Goal: Task Accomplishment & Management: Complete application form

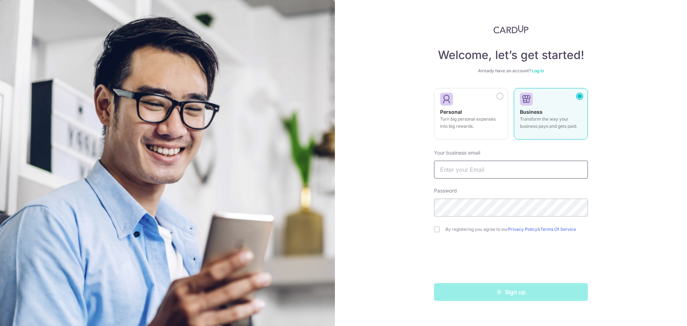
click at [517, 174] on input "text" at bounding box center [511, 170] width 154 height 18
type input "[EMAIL_ADDRESS][DOMAIN_NAME]"
click at [434, 232] on div "By registering you agree to our Privacy Policy & Terms Of Service" at bounding box center [511, 229] width 154 height 9
click at [439, 227] on input "checkbox" at bounding box center [437, 229] width 6 height 6
checkbox input "true"
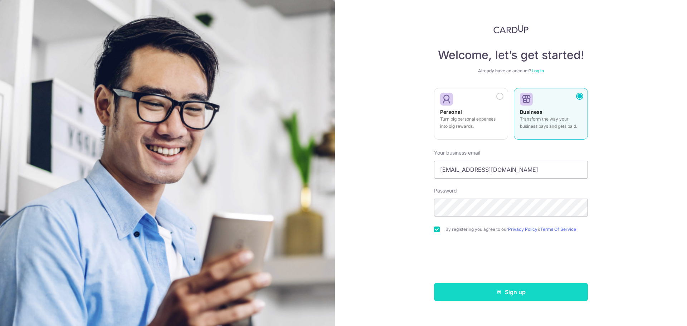
click at [484, 288] on button "Sign up" at bounding box center [511, 292] width 154 height 18
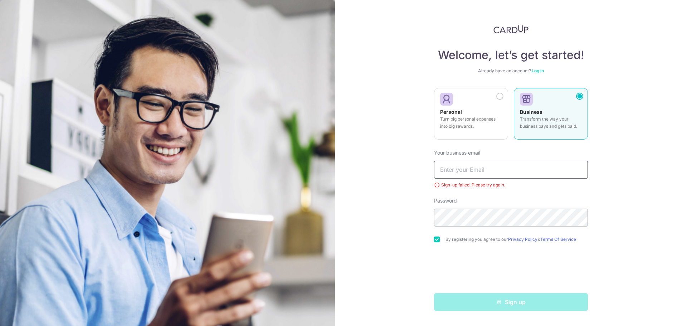
click at [488, 164] on input "text" at bounding box center [511, 170] width 154 height 18
type input "[EMAIL_ADDRESS][DOMAIN_NAME]"
drag, startPoint x: 395, startPoint y: 148, endPoint x: 428, endPoint y: 141, distance: 33.0
click at [395, 148] on div "Welcome, let’s get started! Already have an account? Log in Personal Turn big p…" at bounding box center [511, 163] width 352 height 326
click at [364, 220] on div "Welcome, let’s get started! Already have an account? Log in Personal Turn big p…" at bounding box center [511, 163] width 352 height 326
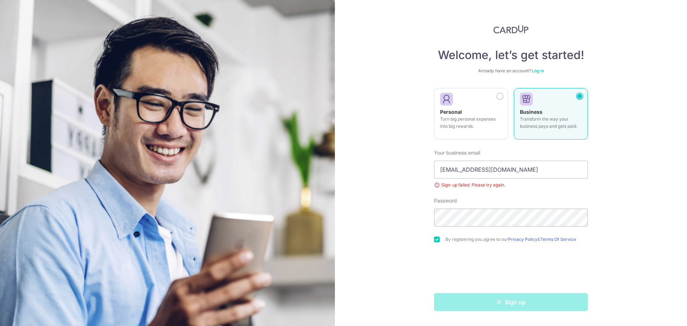
click at [536, 72] on link "Log in" at bounding box center [538, 70] width 12 height 5
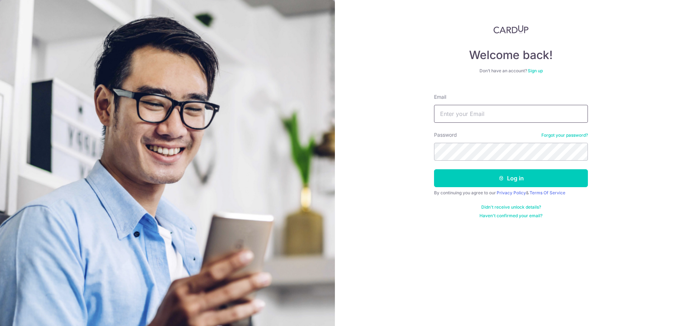
click at [491, 107] on input "Email" at bounding box center [511, 114] width 154 height 18
type input "[EMAIL_ADDRESS][DOMAIN_NAME]"
click at [326, 154] on section "Welcome back! Don’t have an account? Sign up Email sgalvernia@gmail.com Passwor…" at bounding box center [343, 163] width 687 height 326
click at [252, 173] on section "Welcome back! Don’t have an account? Sign up Email sgalvernia@gmail.com Passwor…" at bounding box center [343, 163] width 687 height 326
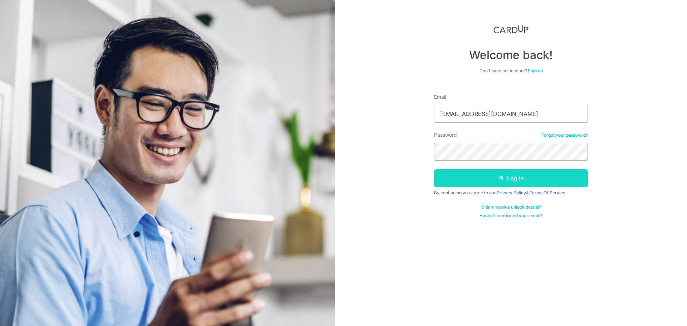
click at [557, 177] on button "Log in" at bounding box center [511, 178] width 154 height 18
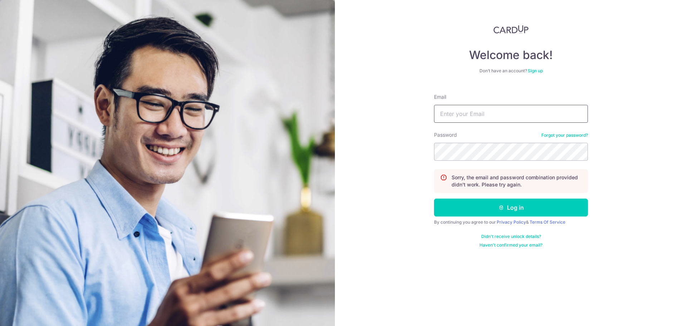
click at [468, 111] on input "Email" at bounding box center [511, 114] width 154 height 18
type input "S"
type input "d"
click at [296, 159] on section "Welcome back! Don’t have an account? Sign up Email sgalvernia@gmail.com Passwor…" at bounding box center [343, 163] width 687 height 326
click at [537, 113] on input "sgalvernia@gmail.comv" at bounding box center [511, 114] width 154 height 18
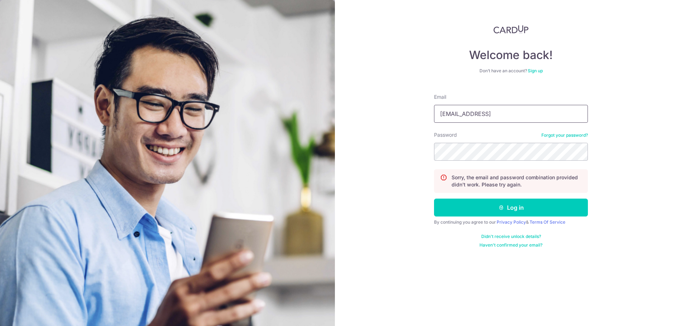
type input "[EMAIL_ADDRESS][DOMAIN_NAME]"
click at [351, 156] on div "Welcome back! Don’t have an account? Sign up Email sgalvernia@gmail.com Passwor…" at bounding box center [511, 163] width 352 height 326
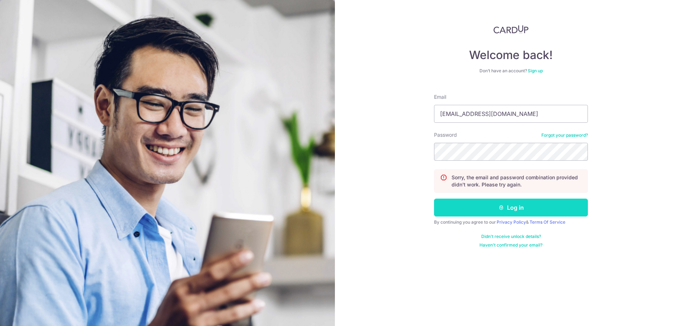
click at [469, 212] on button "Log in" at bounding box center [511, 208] width 154 height 18
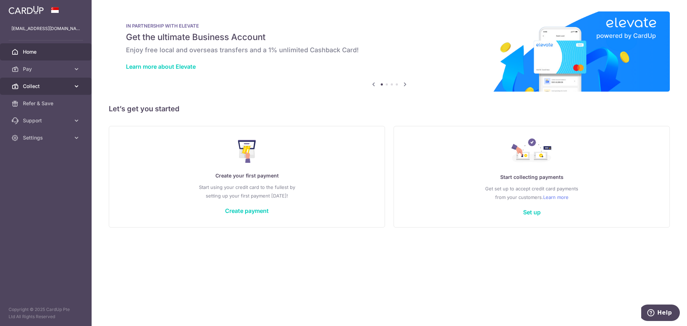
click at [45, 90] on link "Collect" at bounding box center [46, 86] width 92 height 17
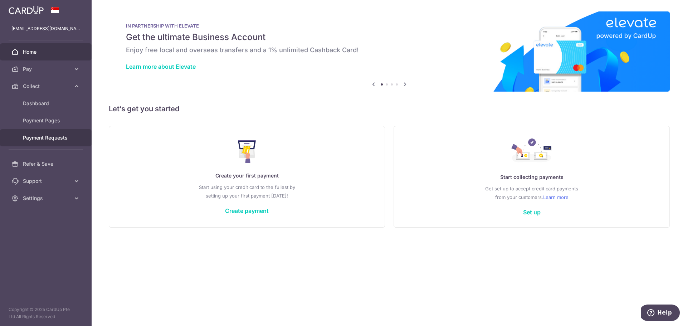
click at [58, 140] on span "Payment Requests" at bounding box center [46, 137] width 47 height 7
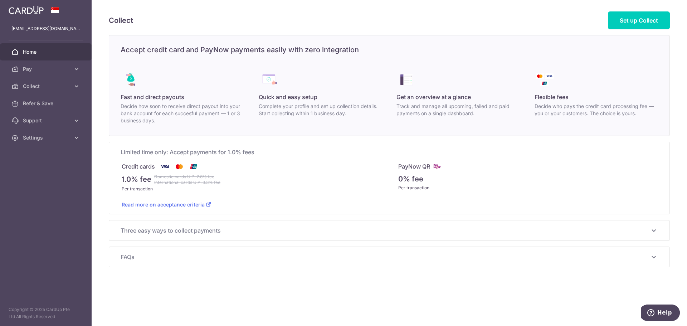
click at [28, 54] on span "Home" at bounding box center [46, 51] width 47 height 7
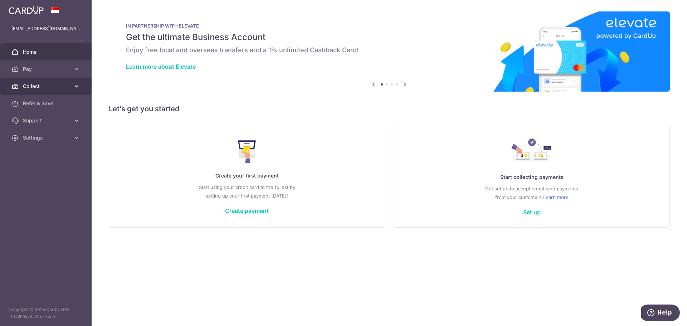
click at [34, 84] on span "Collect" at bounding box center [46, 86] width 47 height 7
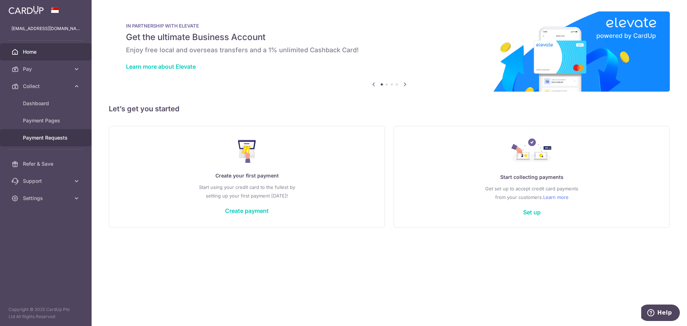
click at [42, 144] on link "Payment Requests" at bounding box center [46, 137] width 92 height 17
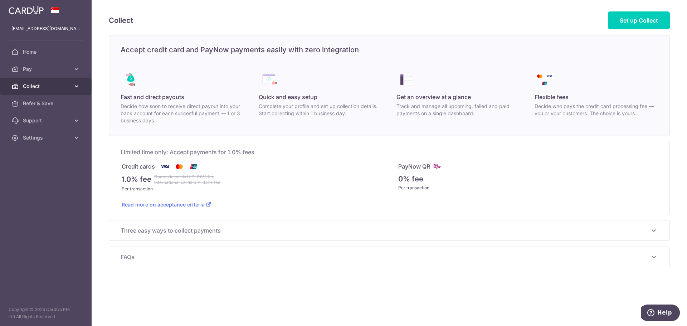
click at [28, 87] on span "Collect" at bounding box center [46, 86] width 47 height 7
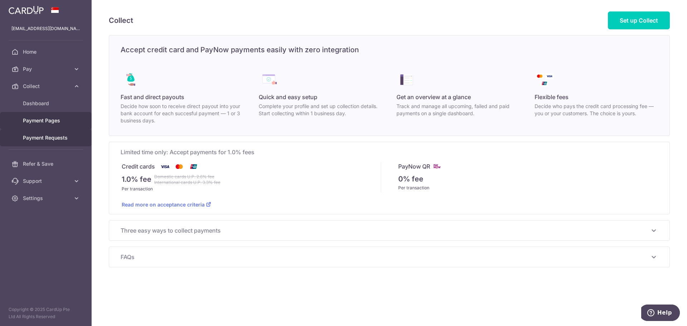
click at [30, 134] on span "Payment Requests" at bounding box center [46, 137] width 47 height 7
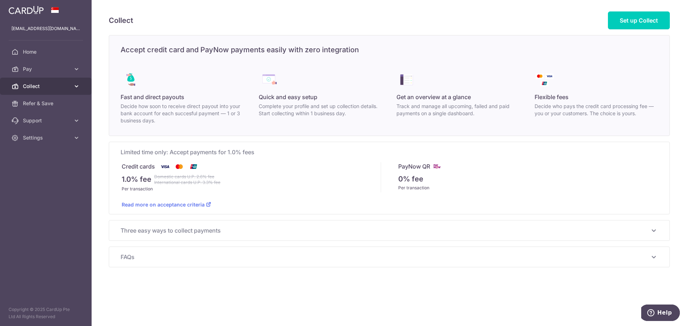
click at [69, 90] on link "Collect" at bounding box center [46, 86] width 92 height 17
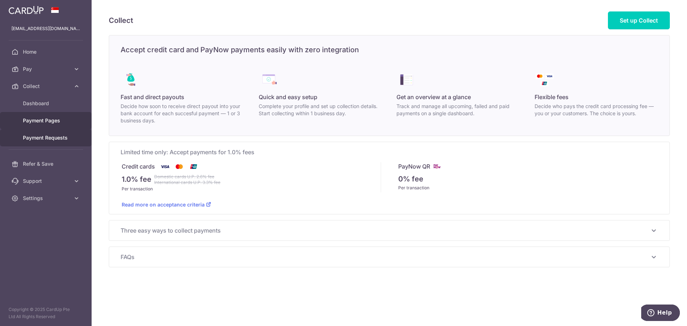
click at [42, 140] on span "Payment Requests" at bounding box center [46, 137] width 47 height 7
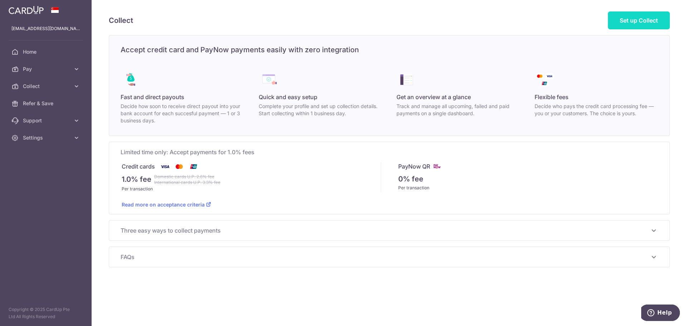
click at [638, 23] on span "Set up Collect" at bounding box center [639, 20] width 38 height 7
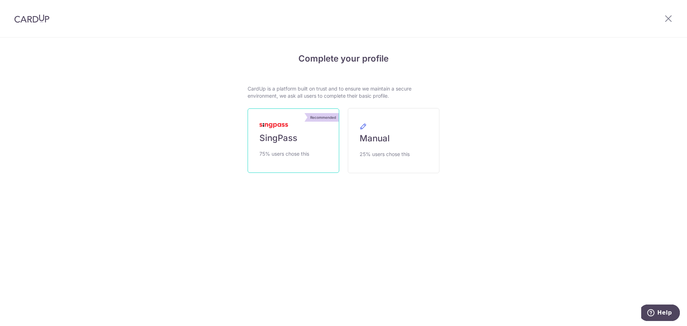
click at [283, 166] on link "Recommended SingPass 75% users chose this" at bounding box center [294, 140] width 92 height 64
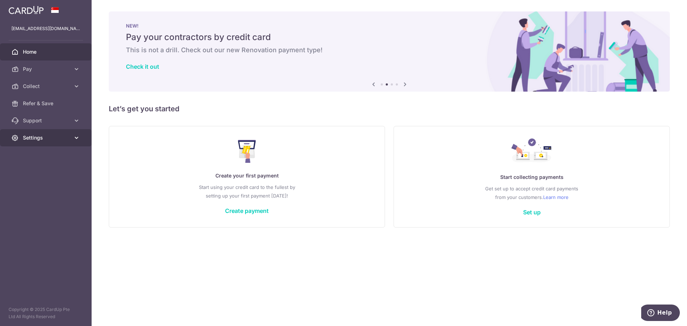
click at [60, 134] on link "Settings" at bounding box center [46, 137] width 92 height 17
click at [56, 155] on span "Account" at bounding box center [46, 154] width 47 height 7
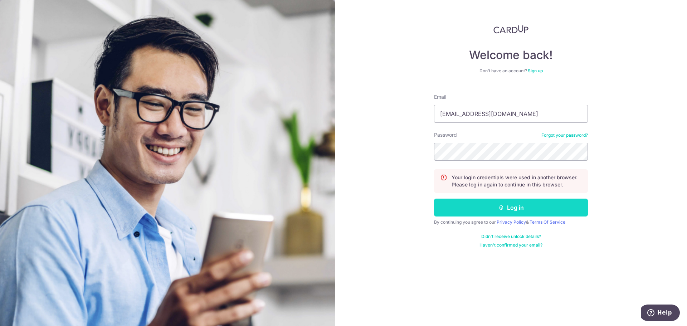
drag, startPoint x: 508, startPoint y: 209, endPoint x: 504, endPoint y: 209, distance: 4.0
click at [508, 209] on button "Log in" at bounding box center [511, 208] width 154 height 18
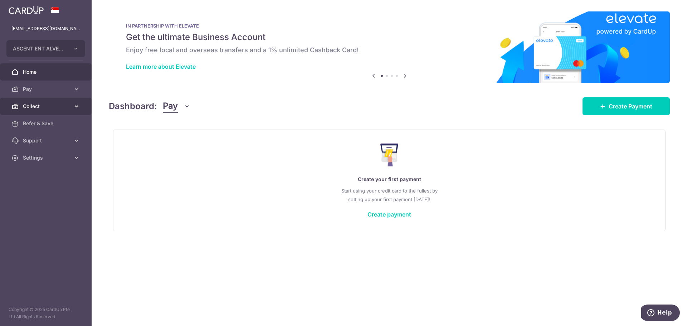
click at [64, 103] on span "Collect" at bounding box center [46, 106] width 47 height 7
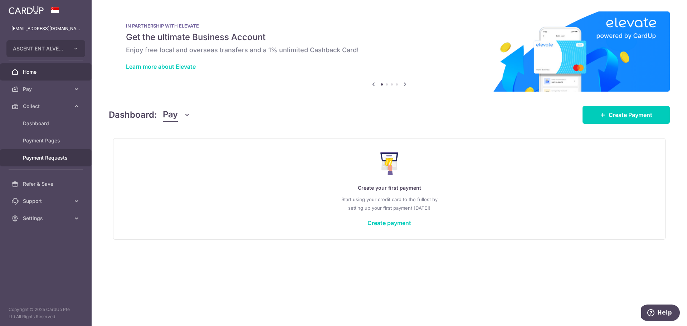
click at [45, 160] on span "Payment Requests" at bounding box center [46, 157] width 47 height 7
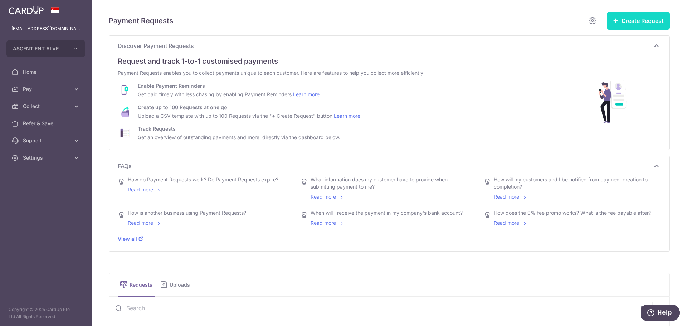
click at [642, 15] on button "Create Request" at bounding box center [638, 21] width 63 height 18
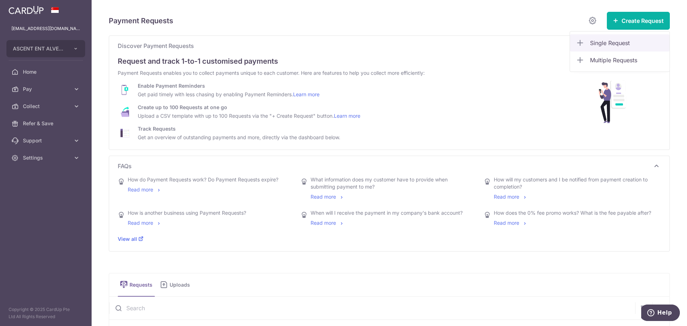
click at [619, 36] on link "Single Request" at bounding box center [619, 42] width 99 height 17
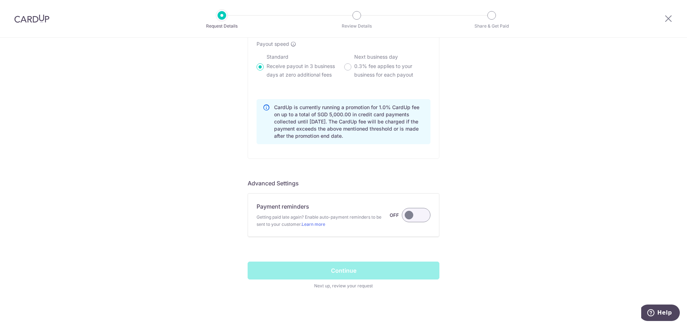
scroll to position [552, 0]
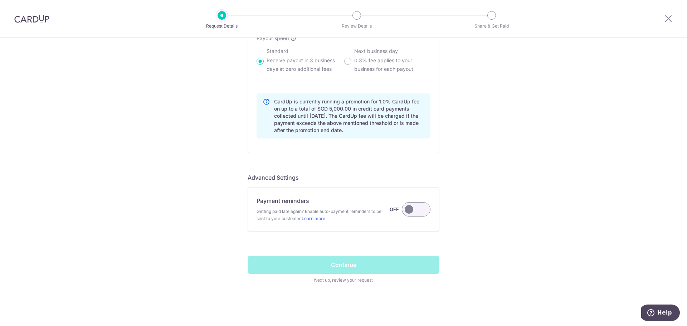
click at [424, 210] on label at bounding box center [416, 209] width 29 height 14
click at [0, 0] on input "Payment reminders Getting paid late again? Enable auto-payment reminders to be …" at bounding box center [0, 0] width 0 height 0
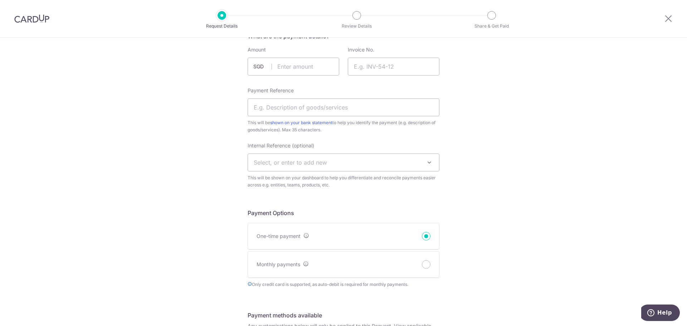
scroll to position [0, 0]
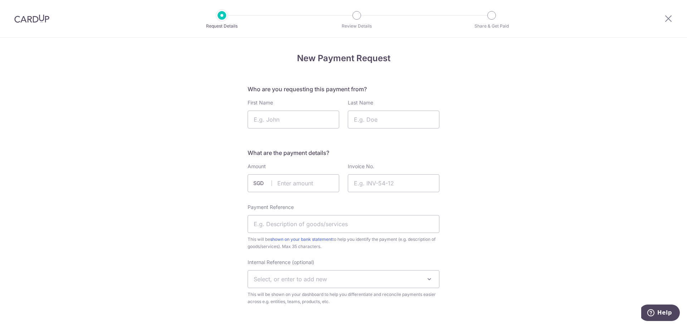
click at [669, 23] on div at bounding box center [668, 18] width 37 height 37
click at [669, 20] on icon at bounding box center [668, 18] width 9 height 9
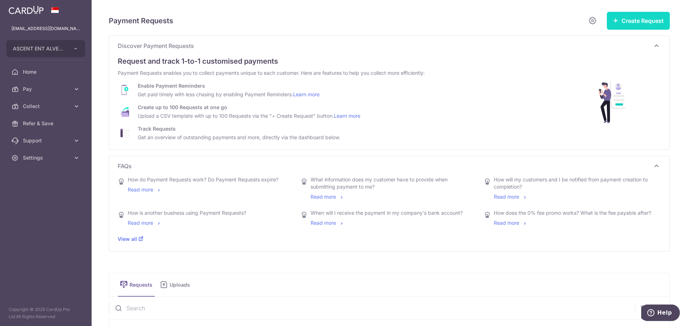
click at [636, 16] on button "Create Request" at bounding box center [638, 21] width 63 height 18
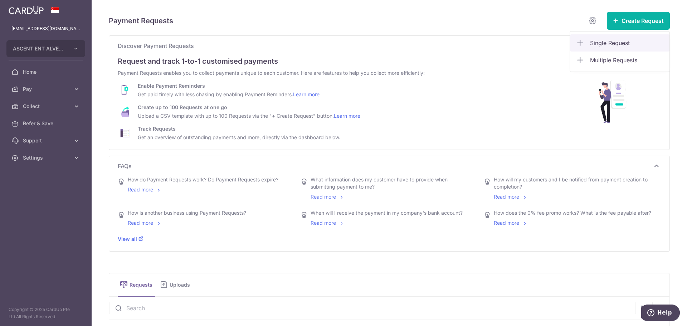
click at [597, 45] on span "Single Request" at bounding box center [627, 43] width 74 height 9
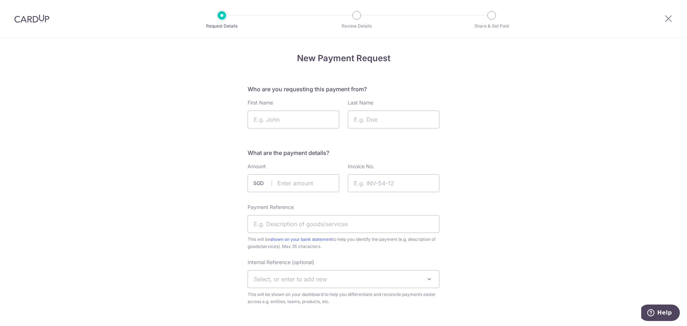
click at [671, 23] on icon at bounding box center [668, 18] width 9 height 9
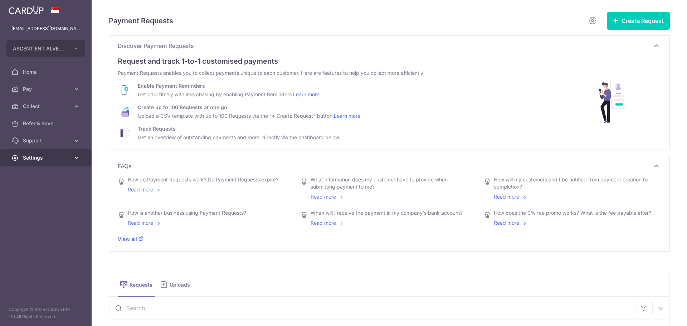
click at [46, 161] on link "Settings" at bounding box center [46, 157] width 92 height 17
click at [44, 192] on span "Logout" at bounding box center [46, 192] width 47 height 7
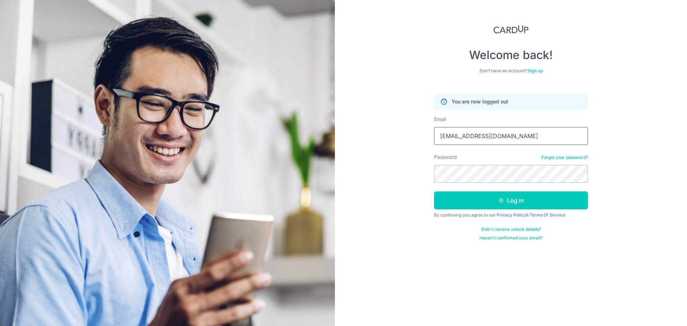
click at [529, 139] on input "sgalvernia@gmail.com" at bounding box center [511, 136] width 154 height 18
click at [462, 69] on div "Don’t have an account? Sign up" at bounding box center [511, 71] width 154 height 6
drag, startPoint x: 511, startPoint y: 140, endPoint x: 127, endPoint y: 151, distance: 384.4
click at [128, 151] on section "Welcome back! Don’t have an account? Sign up You are now logged out Email sgalv…" at bounding box center [343, 163] width 687 height 326
type input "ADMI"
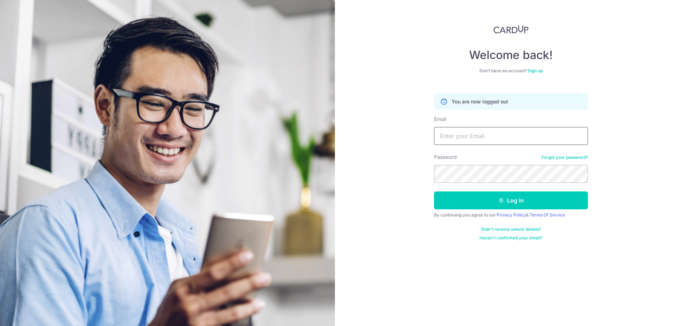
paste input "[EMAIL_ADDRESS][DOMAIN_NAME]"
type input "[EMAIL_ADDRESS][DOMAIN_NAME]"
click at [213, 179] on section "Welcome back! Don’t have an account? Sign up You are now logged out Email admin…" at bounding box center [343, 163] width 687 height 326
click at [434, 191] on button "Log in" at bounding box center [511, 200] width 154 height 18
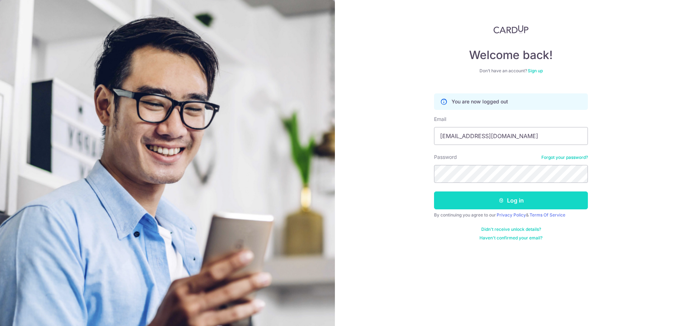
click at [438, 200] on button "Log in" at bounding box center [511, 200] width 154 height 18
